Goal: Find specific page/section: Find specific page/section

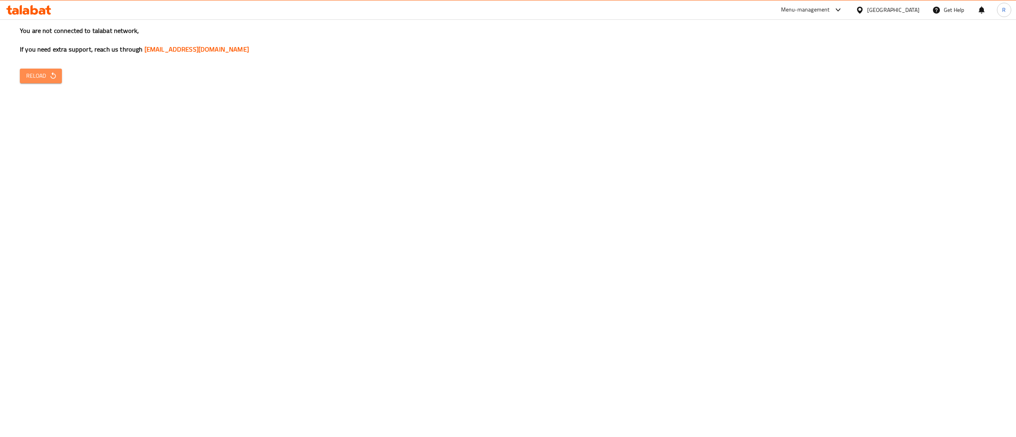
click at [35, 75] on span "Reload" at bounding box center [40, 76] width 29 height 10
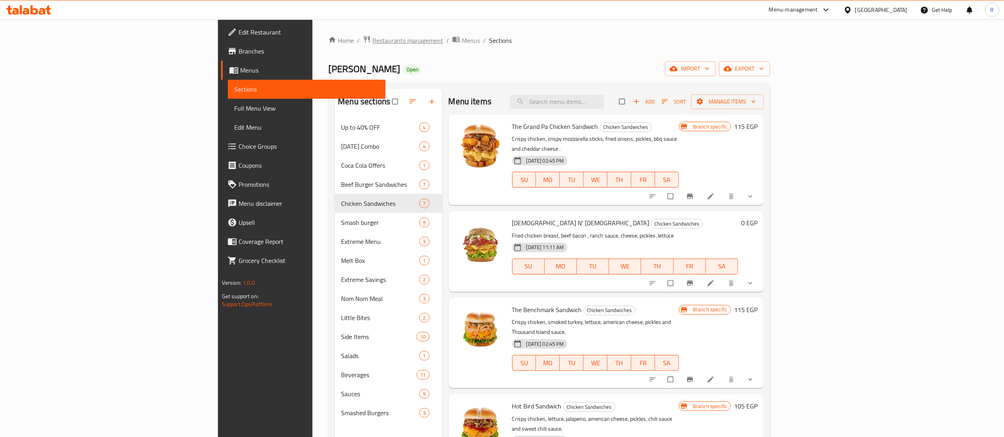
click at [372, 42] on span "Restaurants management" at bounding box center [407, 41] width 71 height 10
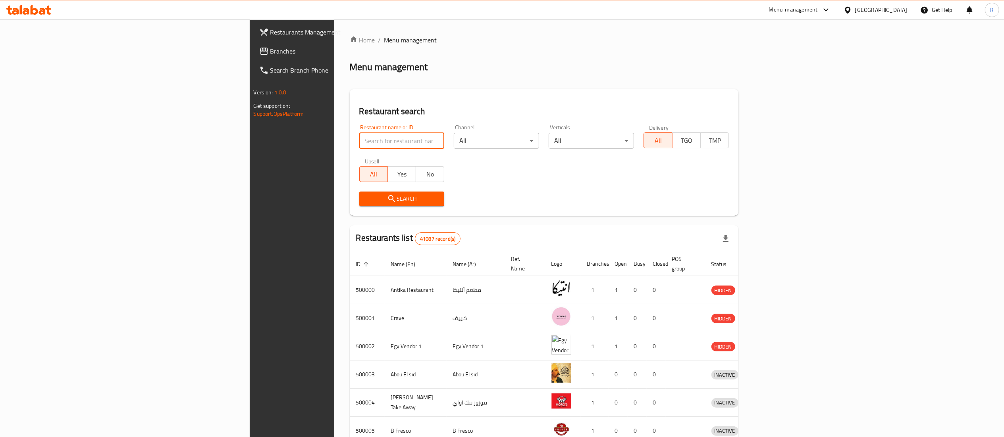
click at [359, 133] on input "search" at bounding box center [401, 141] width 85 height 16
type input "true mama"
click button "Search" at bounding box center [401, 199] width 85 height 15
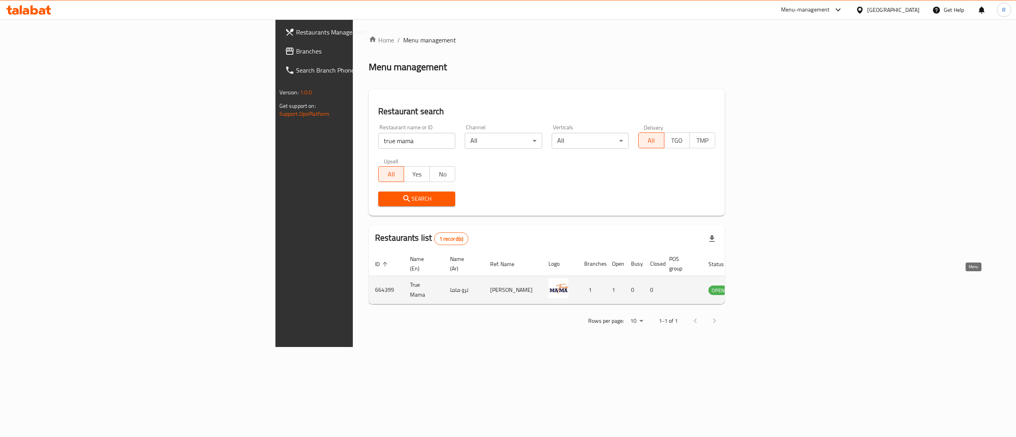
click at [759, 287] on icon "enhanced table" at bounding box center [754, 290] width 9 height 7
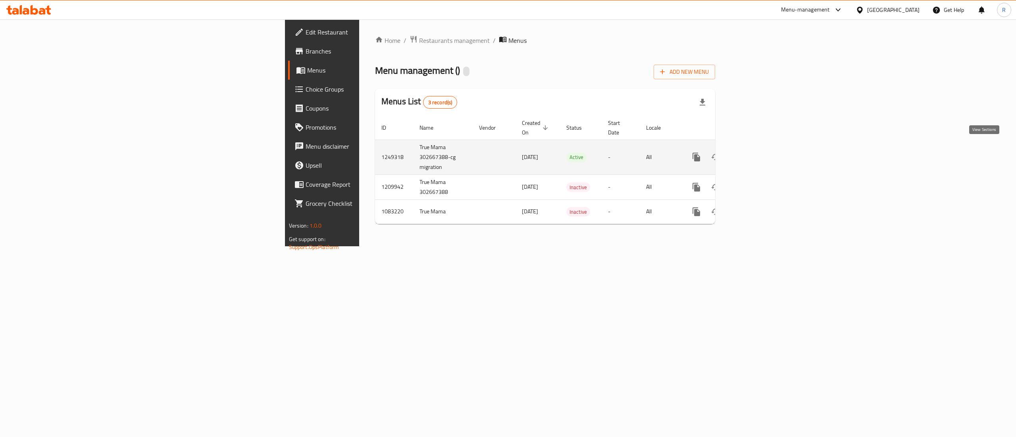
click at [763, 155] on link "enhanced table" at bounding box center [753, 157] width 19 height 19
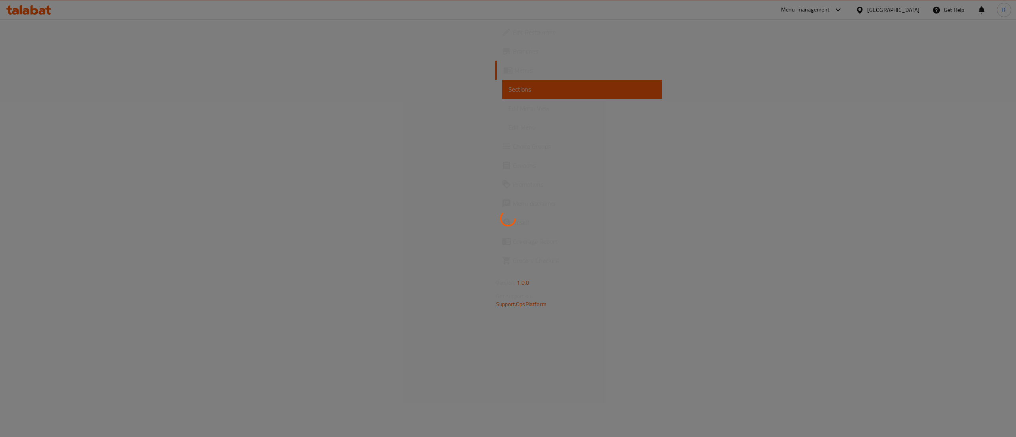
click at [596, 273] on div at bounding box center [508, 218] width 1016 height 437
